Goal: Information Seeking & Learning: Learn about a topic

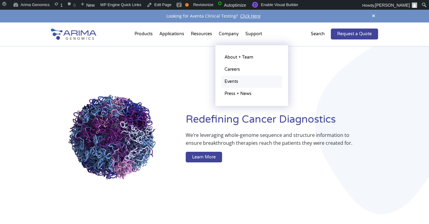
click at [231, 83] on link "Events" at bounding box center [252, 81] width 61 height 12
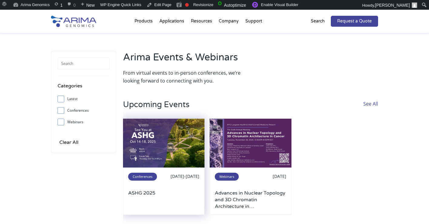
click at [166, 165] on img at bounding box center [164, 142] width 82 height 49
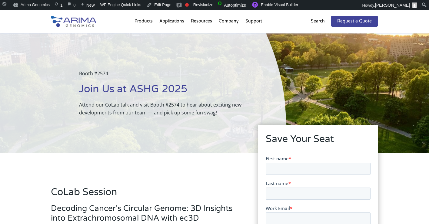
click at [101, 210] on h3 "Decoding Cancer’s Circular Genome: 3D Insights into Extrachromosomal DNA with e…" at bounding box center [145, 215] width 189 height 24
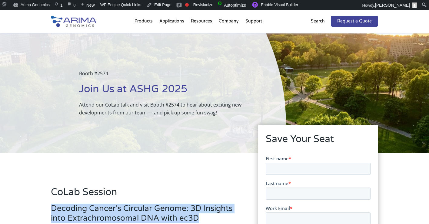
click at [101, 210] on h3 "Decoding Cancer’s Circular Genome: 3D Insights into Extrachromosomal DNA with e…" at bounding box center [145, 215] width 189 height 24
copy h3 "Decoding Cancer’s Circular Genome: 3D Insights into Extrachromosomal DNA with e…"
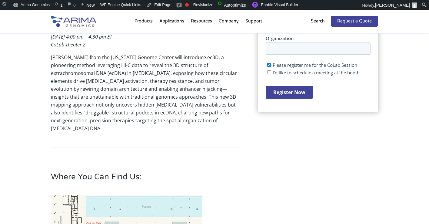
scroll to position [198, 0]
